Goal: Check status

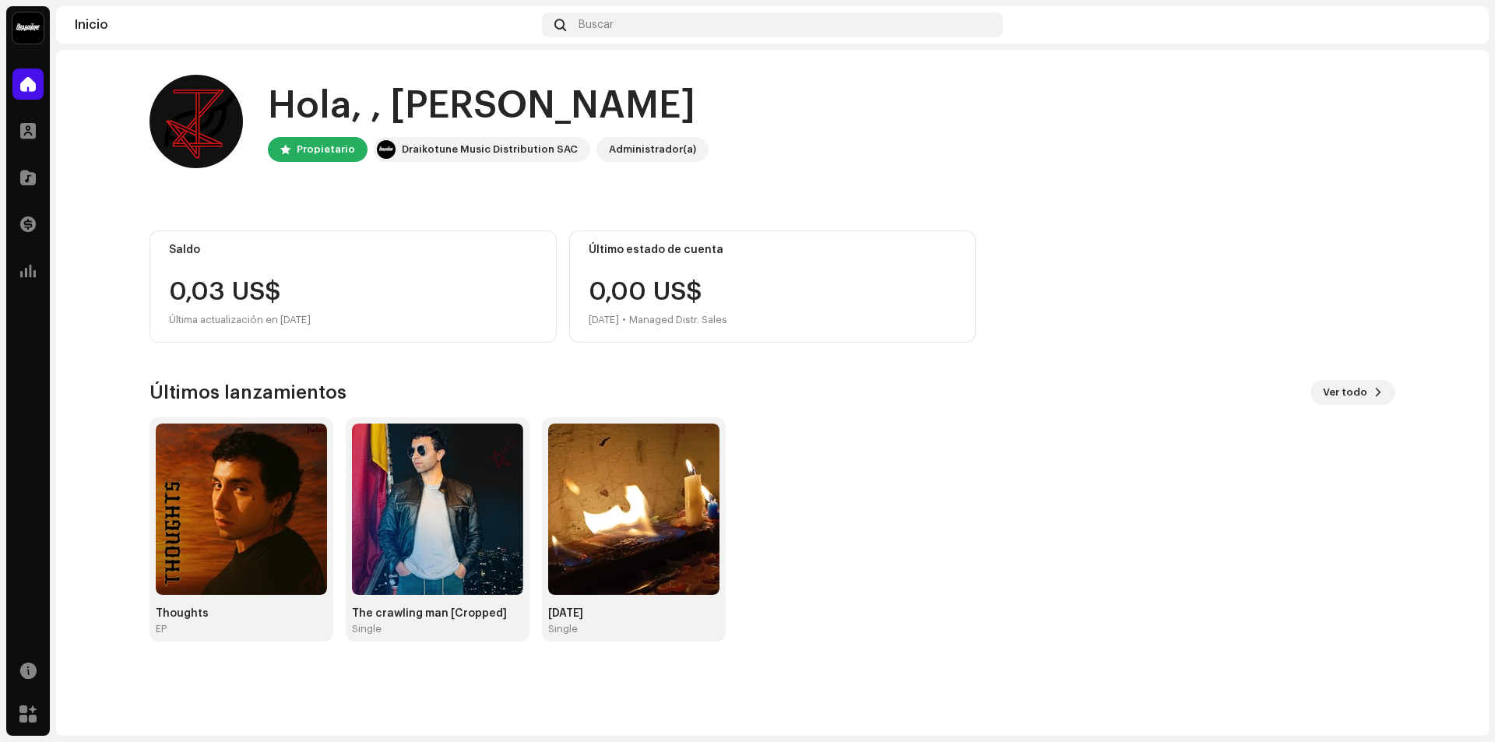
click at [261, 288] on div "0,03 US$" at bounding box center [353, 292] width 368 height 25
click at [341, 285] on div "0,03 US$" at bounding box center [353, 292] width 368 height 25
click at [268, 542] on img at bounding box center [241, 509] width 171 height 171
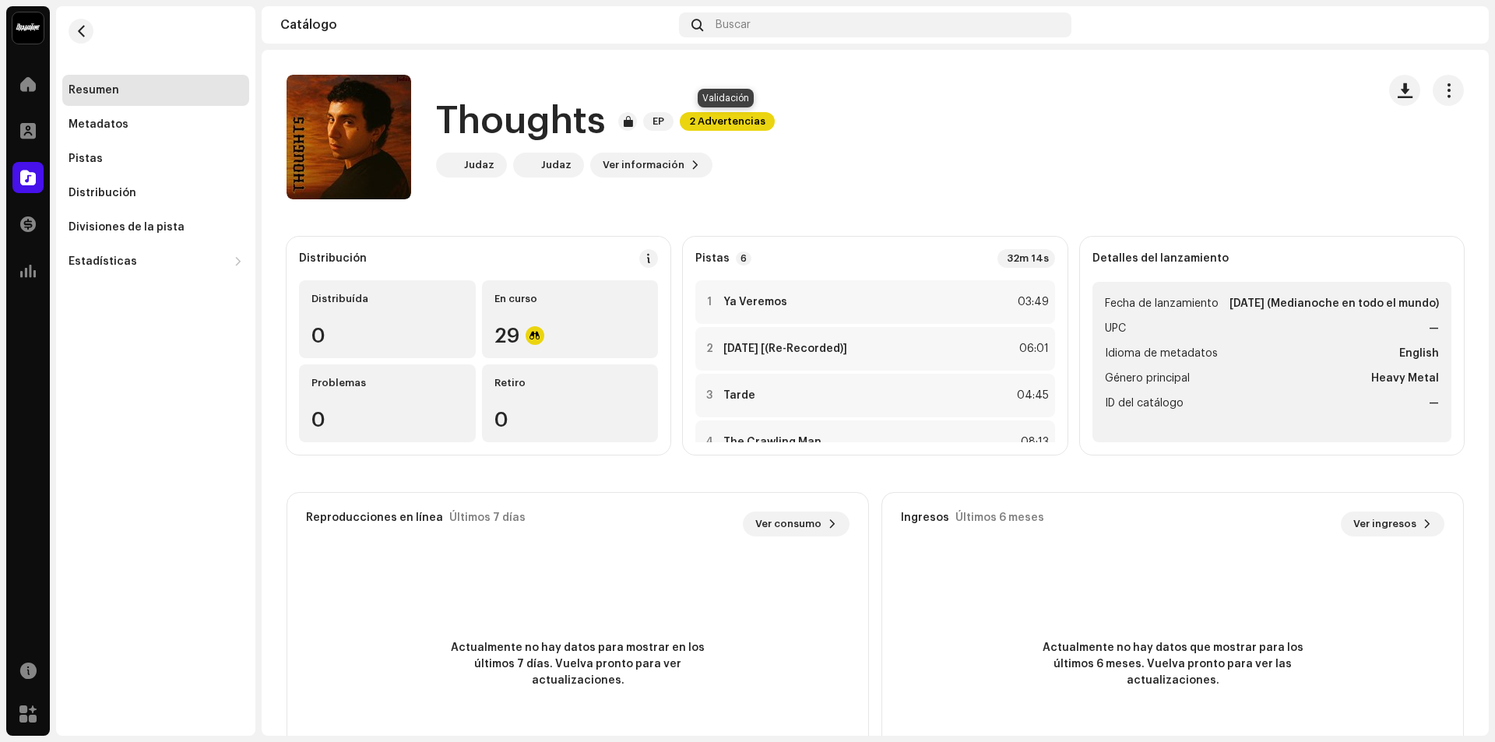
click at [709, 122] on span "2 Advertencias" at bounding box center [727, 121] width 95 height 19
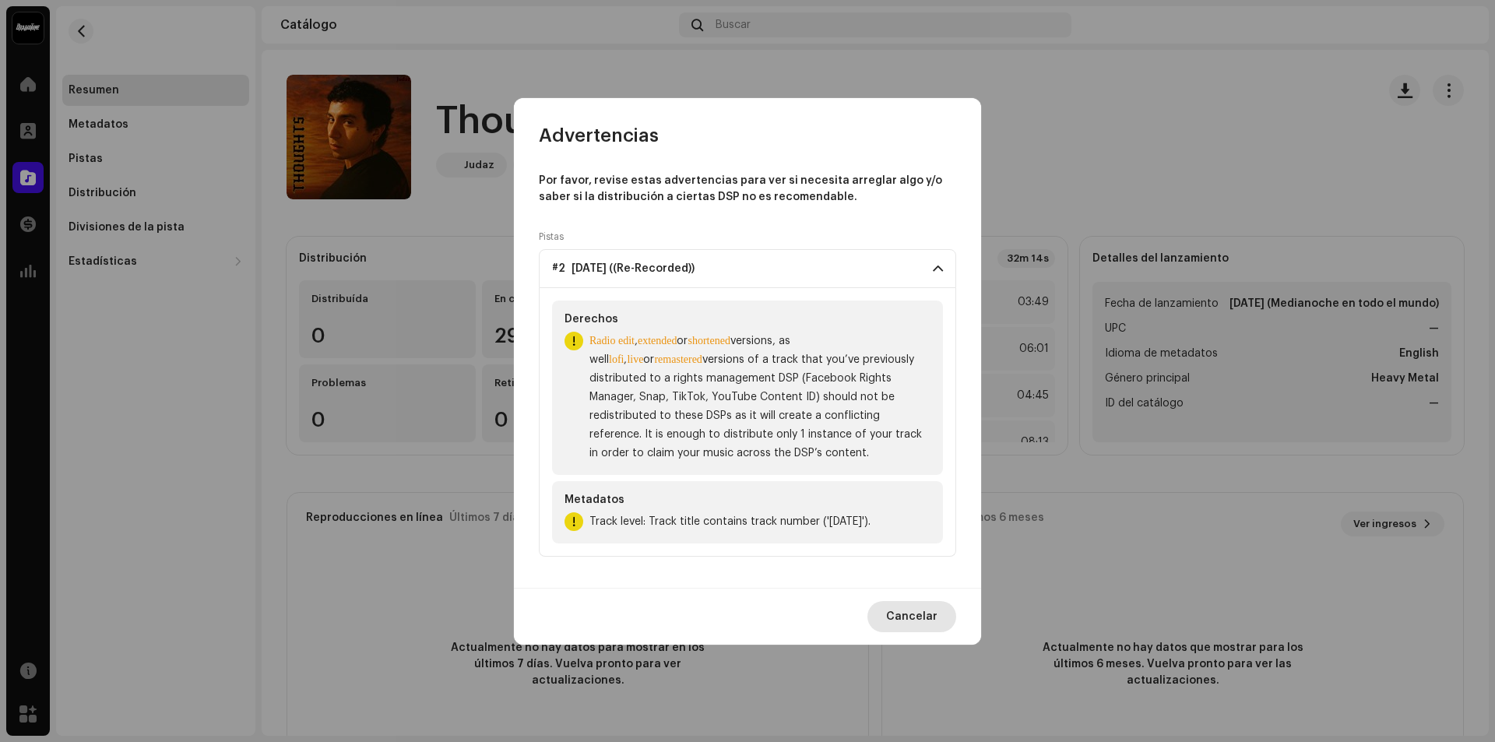
click at [939, 627] on button "Cancelar" at bounding box center [912, 616] width 89 height 31
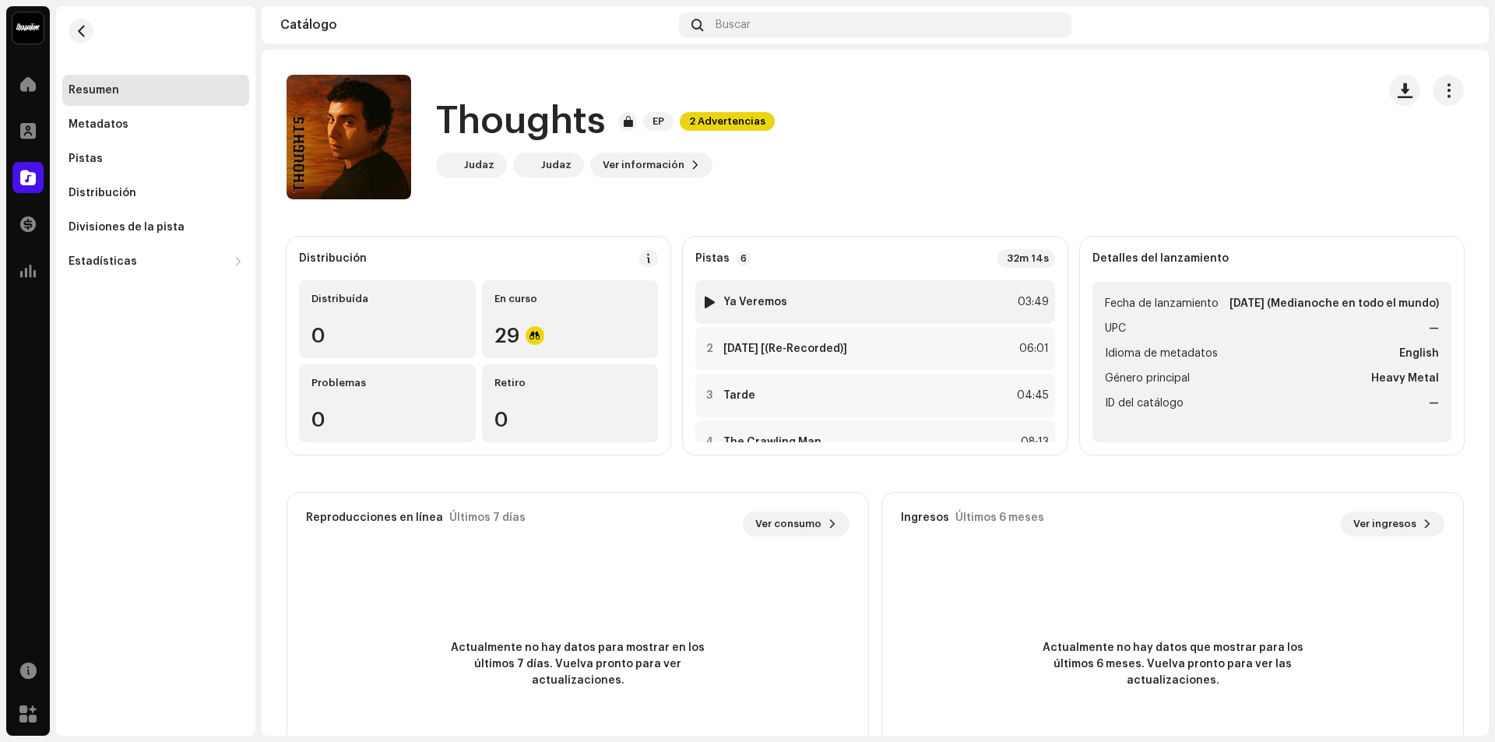
click at [706, 307] on div at bounding box center [710, 302] width 12 height 12
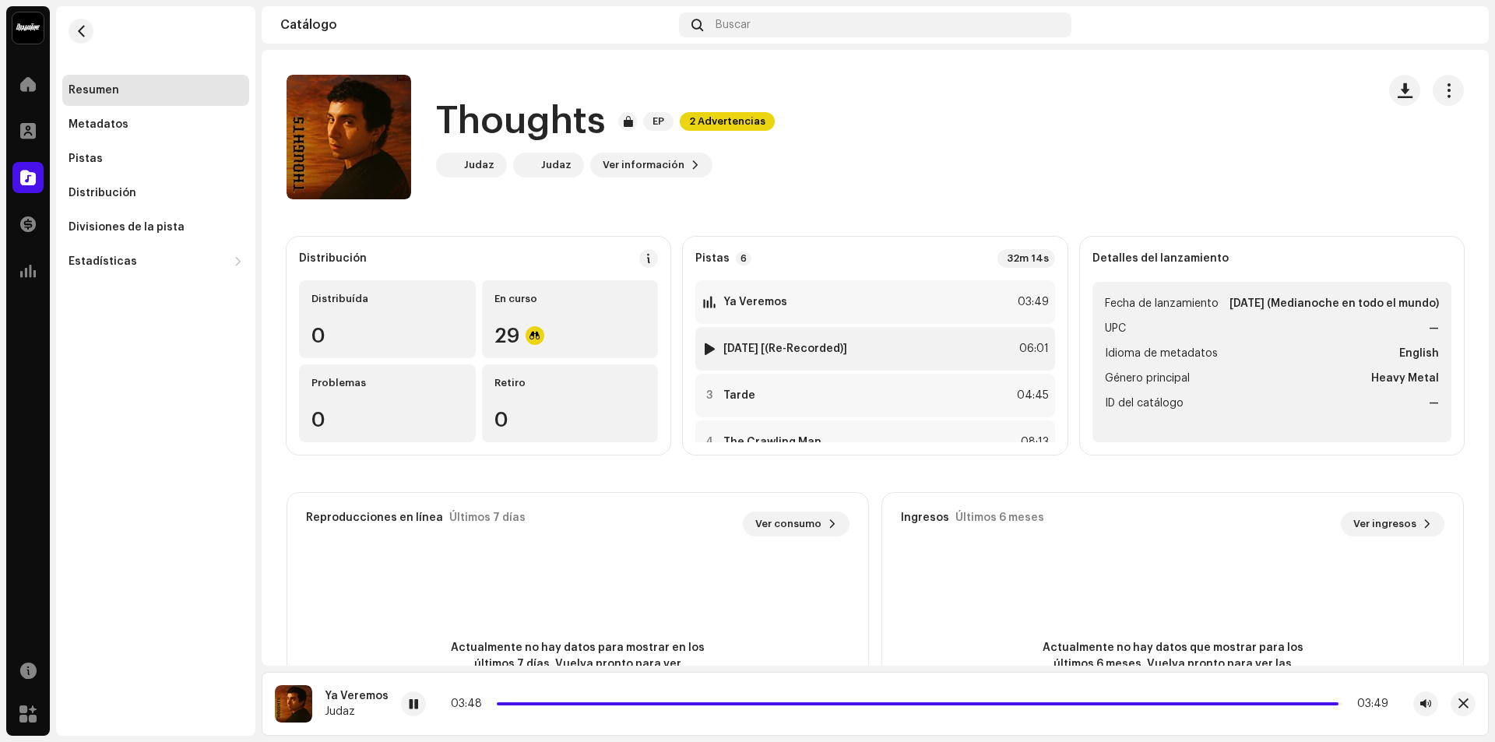
click at [706, 349] on div at bounding box center [710, 349] width 12 height 12
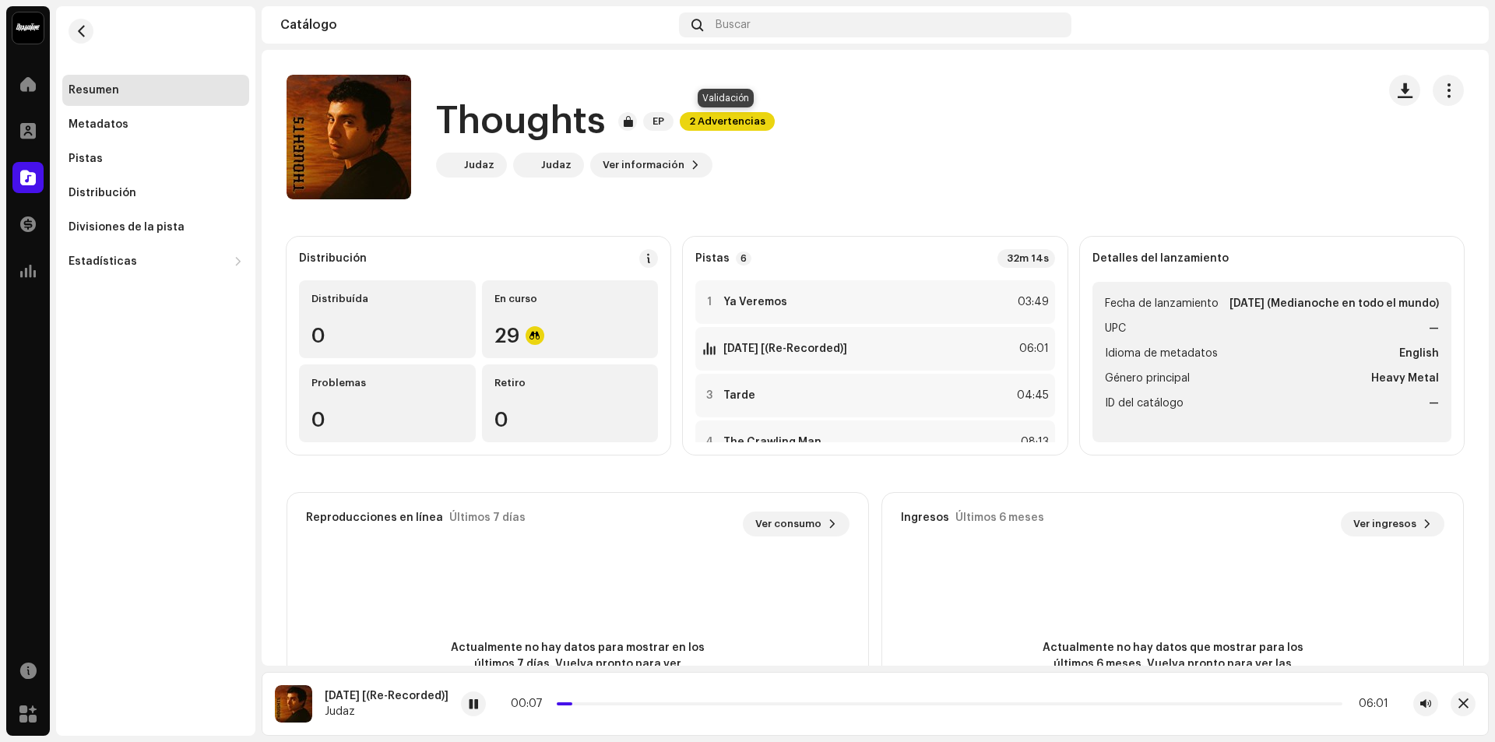
click at [716, 121] on span "2 Advertencias" at bounding box center [727, 121] width 95 height 19
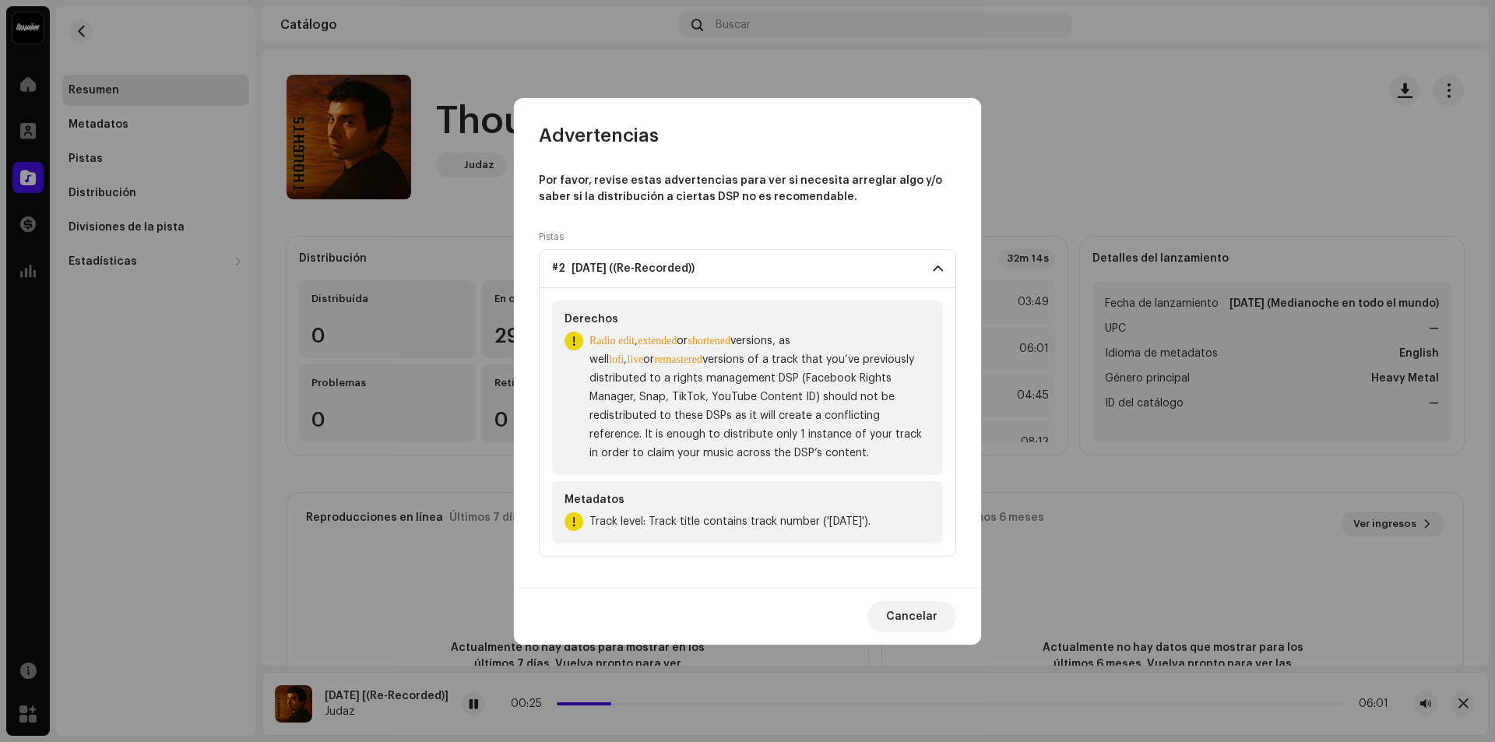
click at [654, 363] on b "remastered" at bounding box center [678, 360] width 48 height 12
click at [857, 518] on span "Track level: Track title contains track number ('[DATE]')." at bounding box center [730, 521] width 281 height 19
click at [820, 340] on span "Radio edit , extended or shortened versions, as well lofi , live or remastered …" at bounding box center [760, 397] width 341 height 131
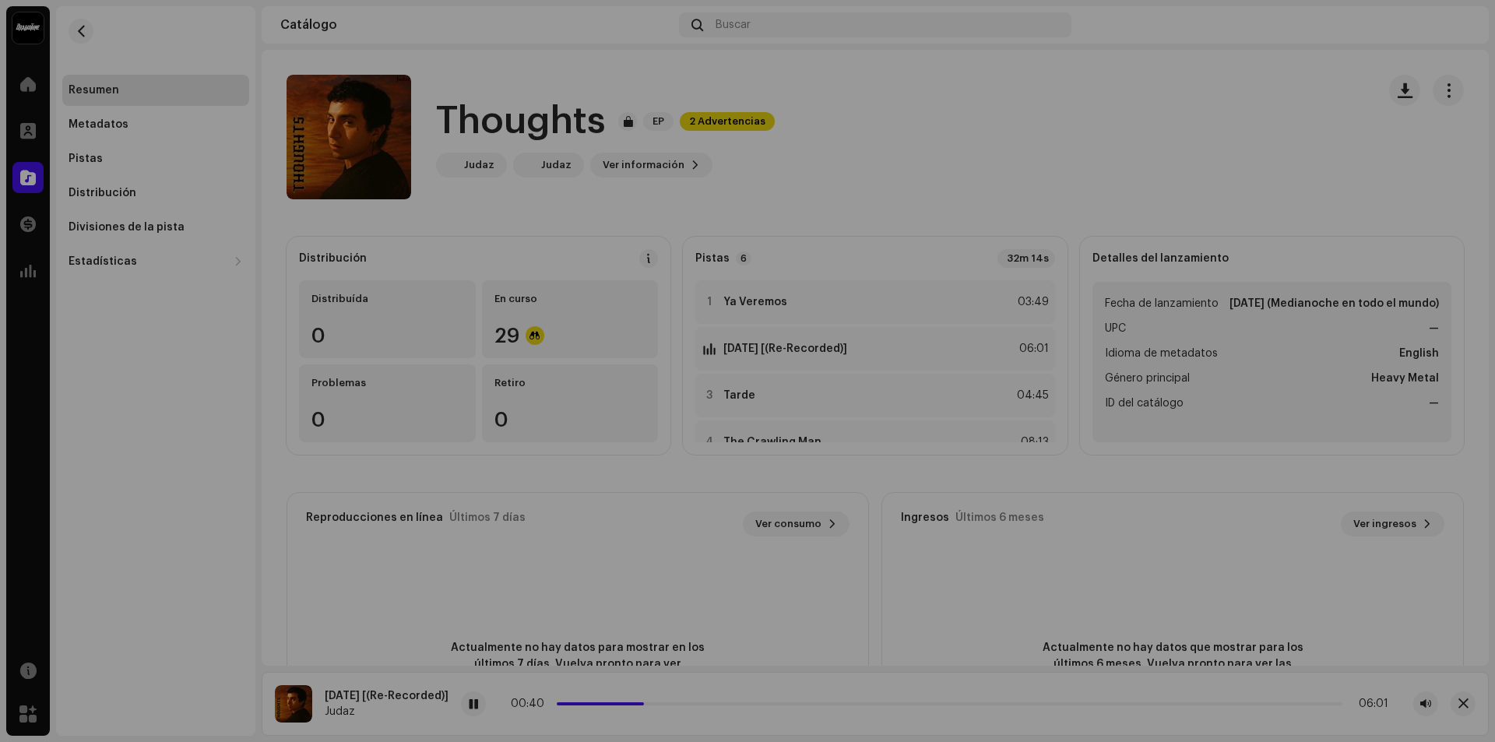
click at [1090, 251] on div "Advertencias Por favor, revise estas advertencias para ver si necesita arreglar…" at bounding box center [747, 371] width 1495 height 742
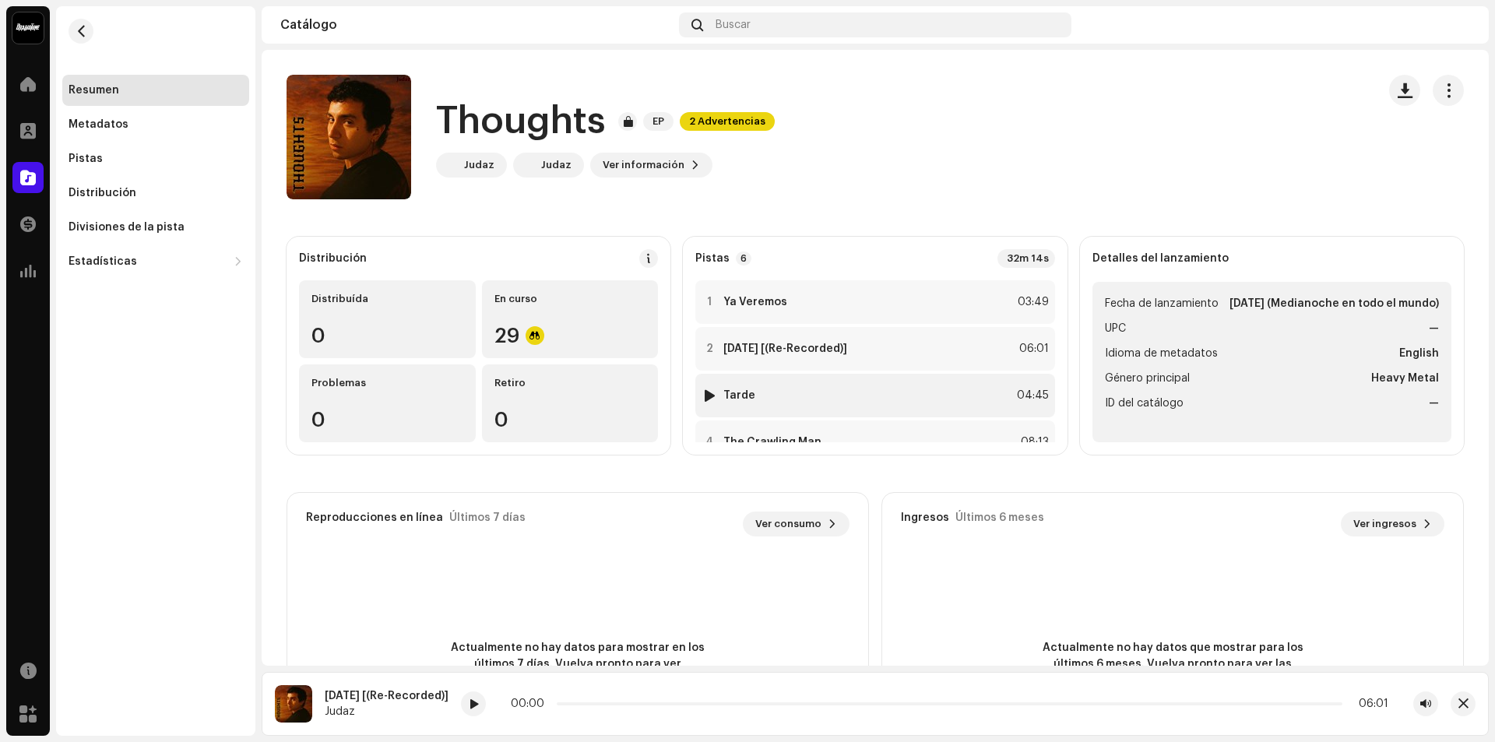
click at [707, 393] on div at bounding box center [710, 395] width 12 height 12
click at [711, 353] on div at bounding box center [710, 349] width 12 height 12
click at [1165, 702] on p-slider at bounding box center [950, 703] width 786 height 3
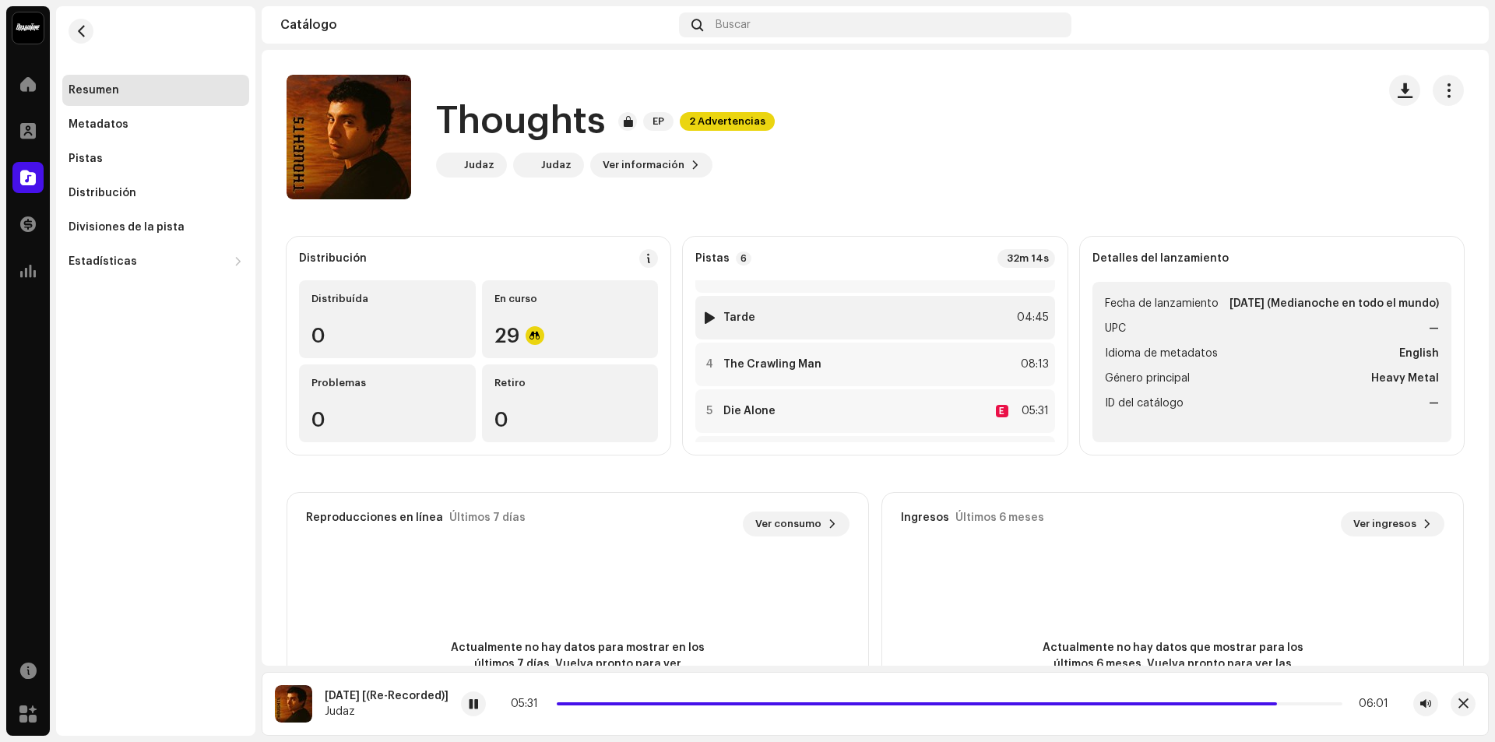
click at [705, 319] on div at bounding box center [710, 318] width 12 height 12
click at [485, 704] on p-slider at bounding box center [904, 703] width 878 height 3
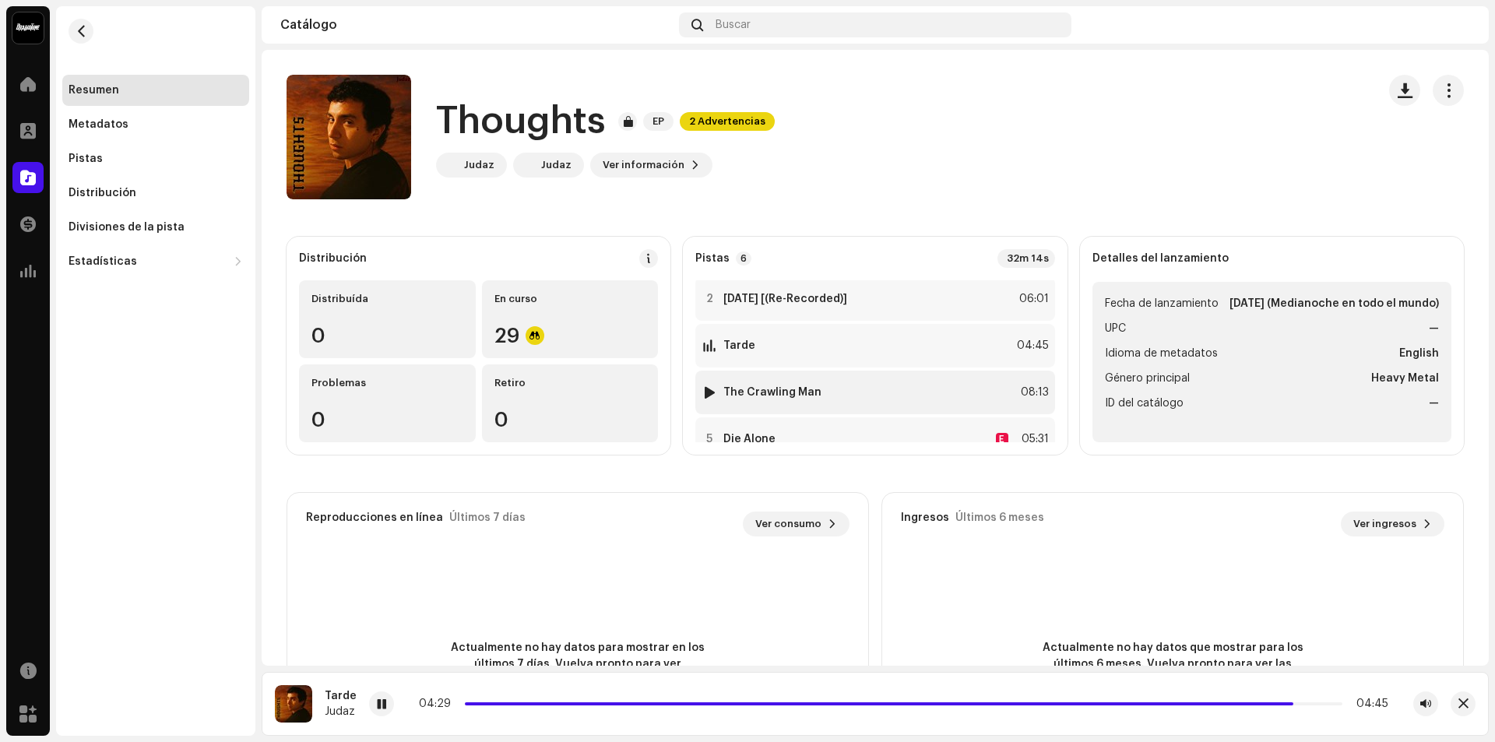
scroll to position [128, 0]
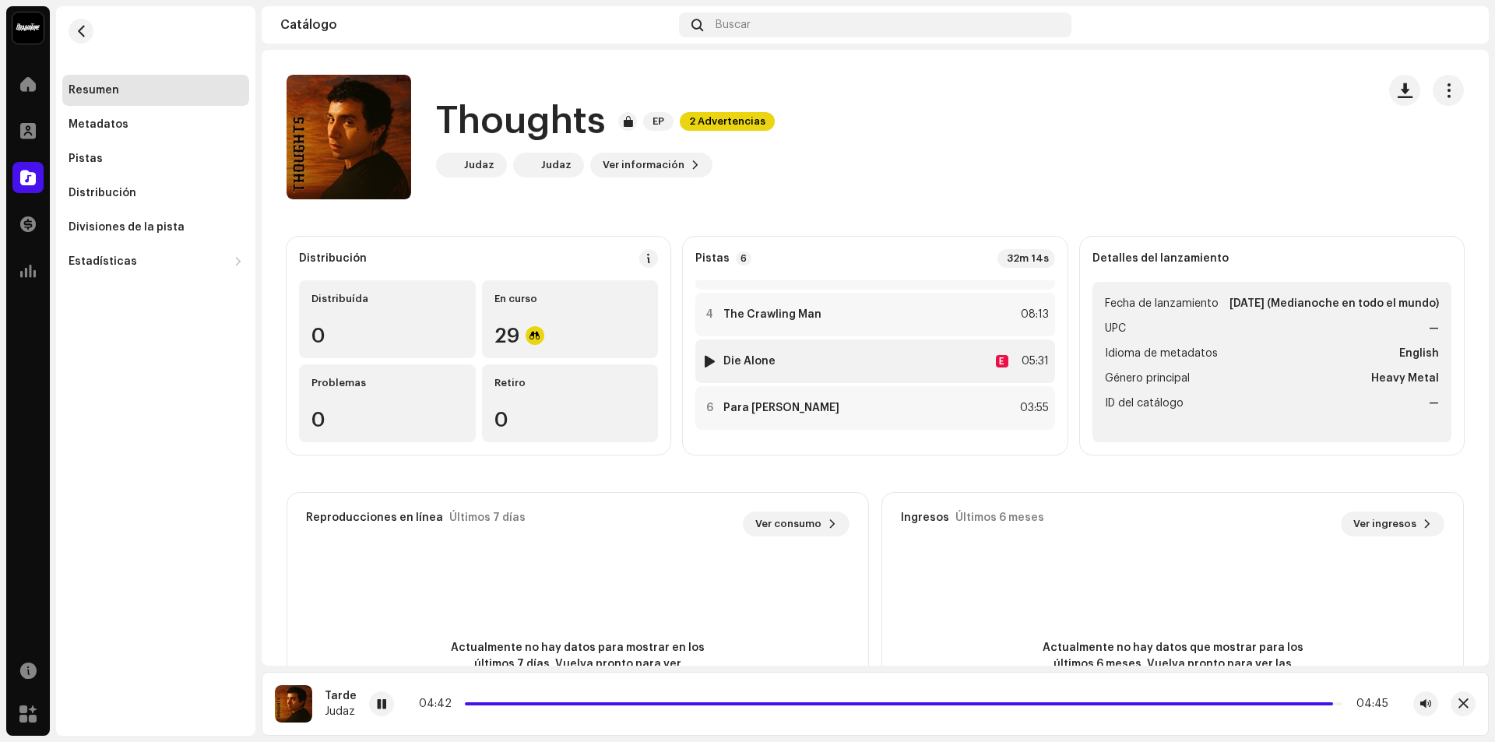
click at [709, 361] on div at bounding box center [710, 361] width 12 height 12
click at [706, 312] on div at bounding box center [710, 314] width 12 height 12
click at [1038, 702] on p-slider at bounding box center [937, 703] width 812 height 3
